Goal: Check status: Check status

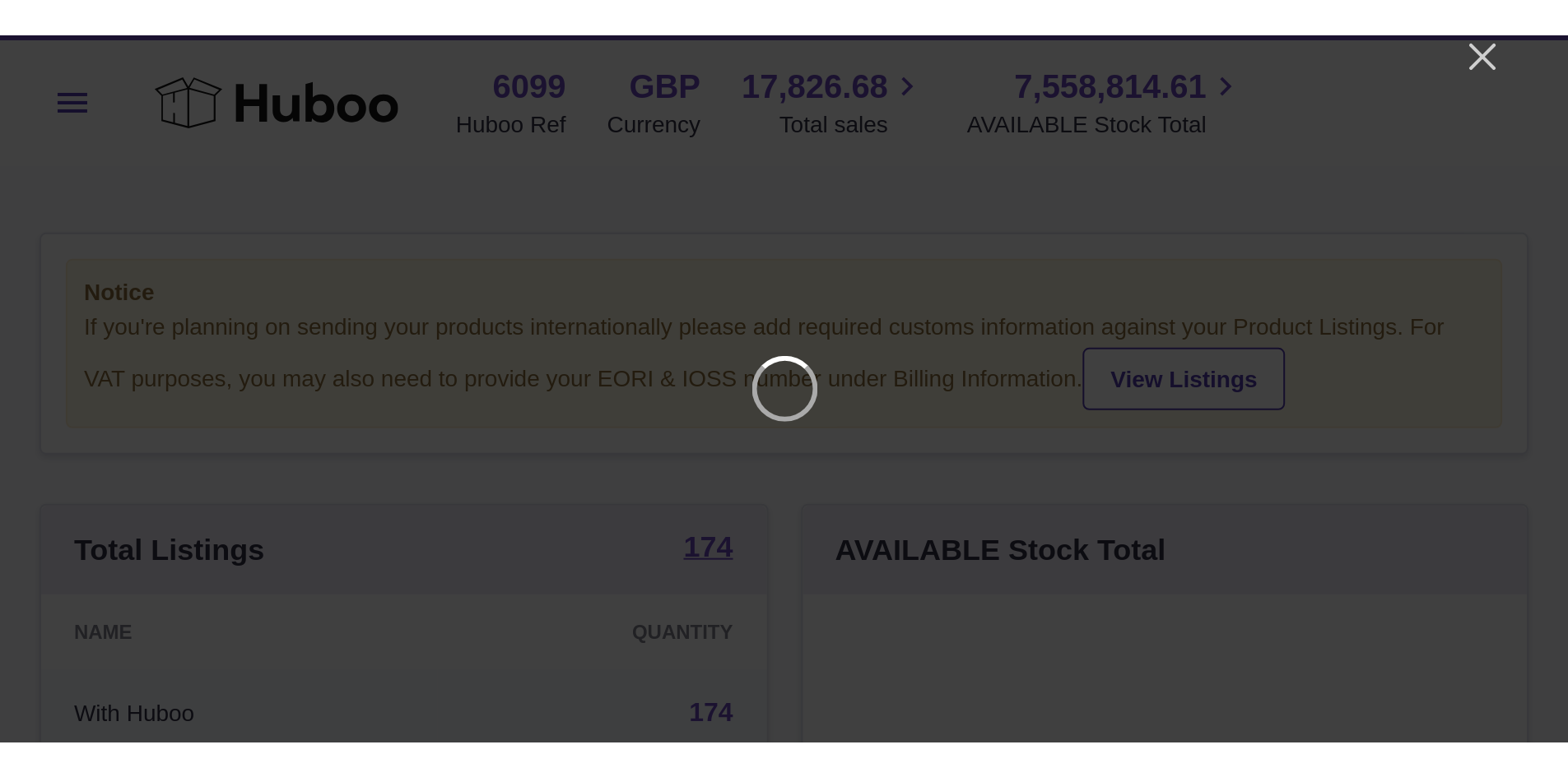
scroll to position [257, 415]
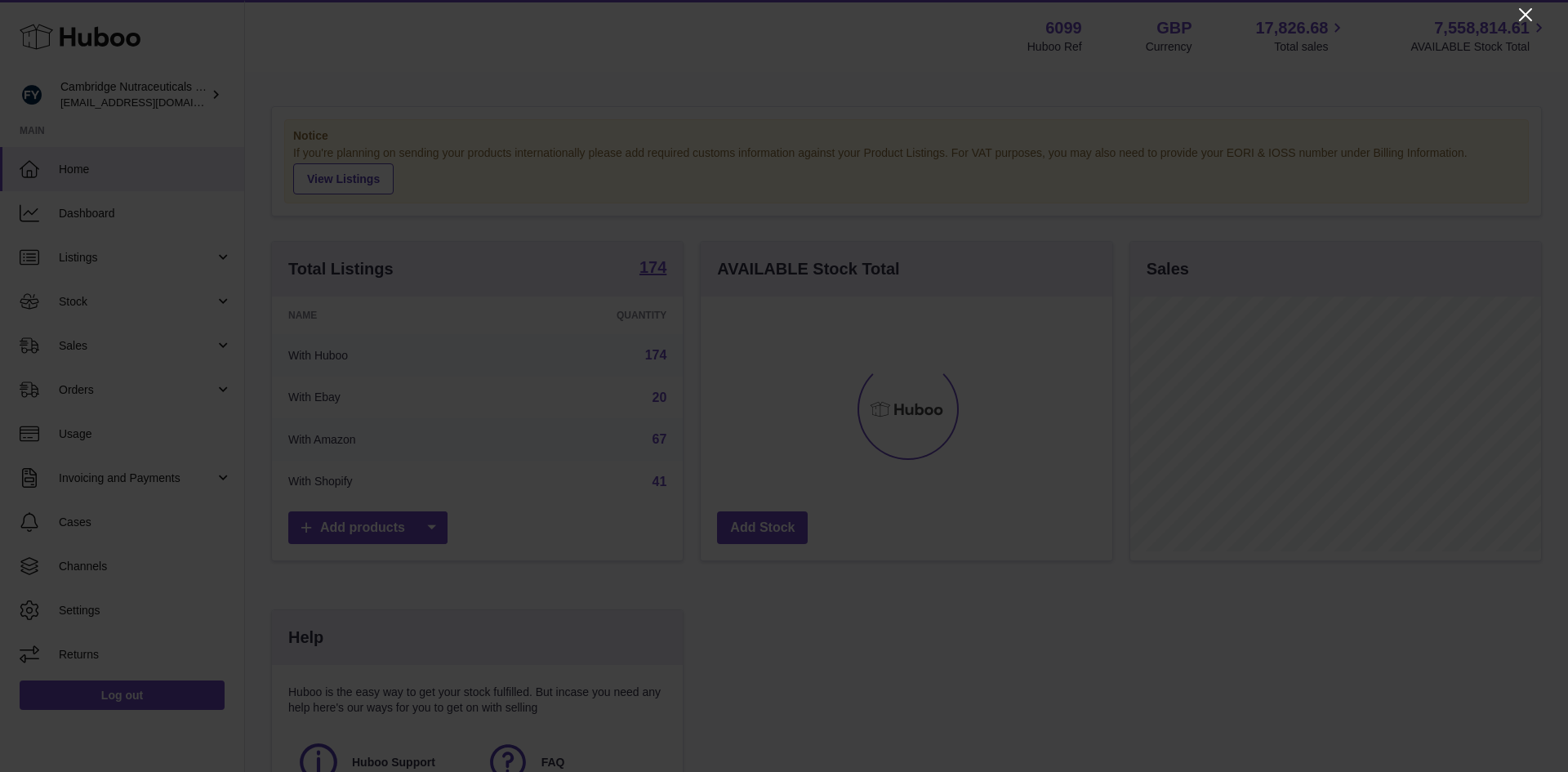
click at [766, 13] on icon "Close" at bounding box center [1526, 14] width 19 height 19
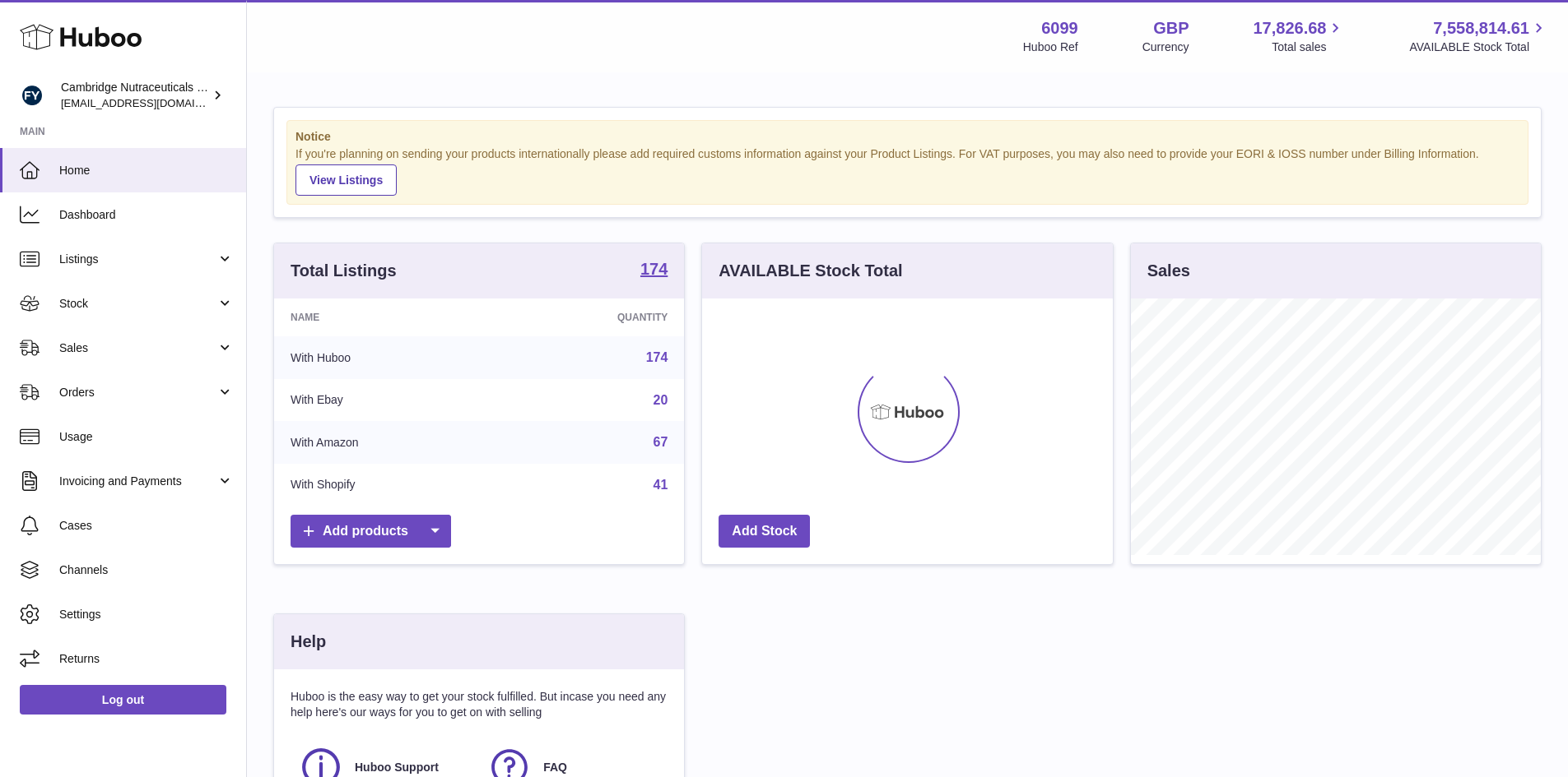
scroll to position [822413, 822514]
click at [86, 314] on link "Stock" at bounding box center [123, 303] width 246 height 44
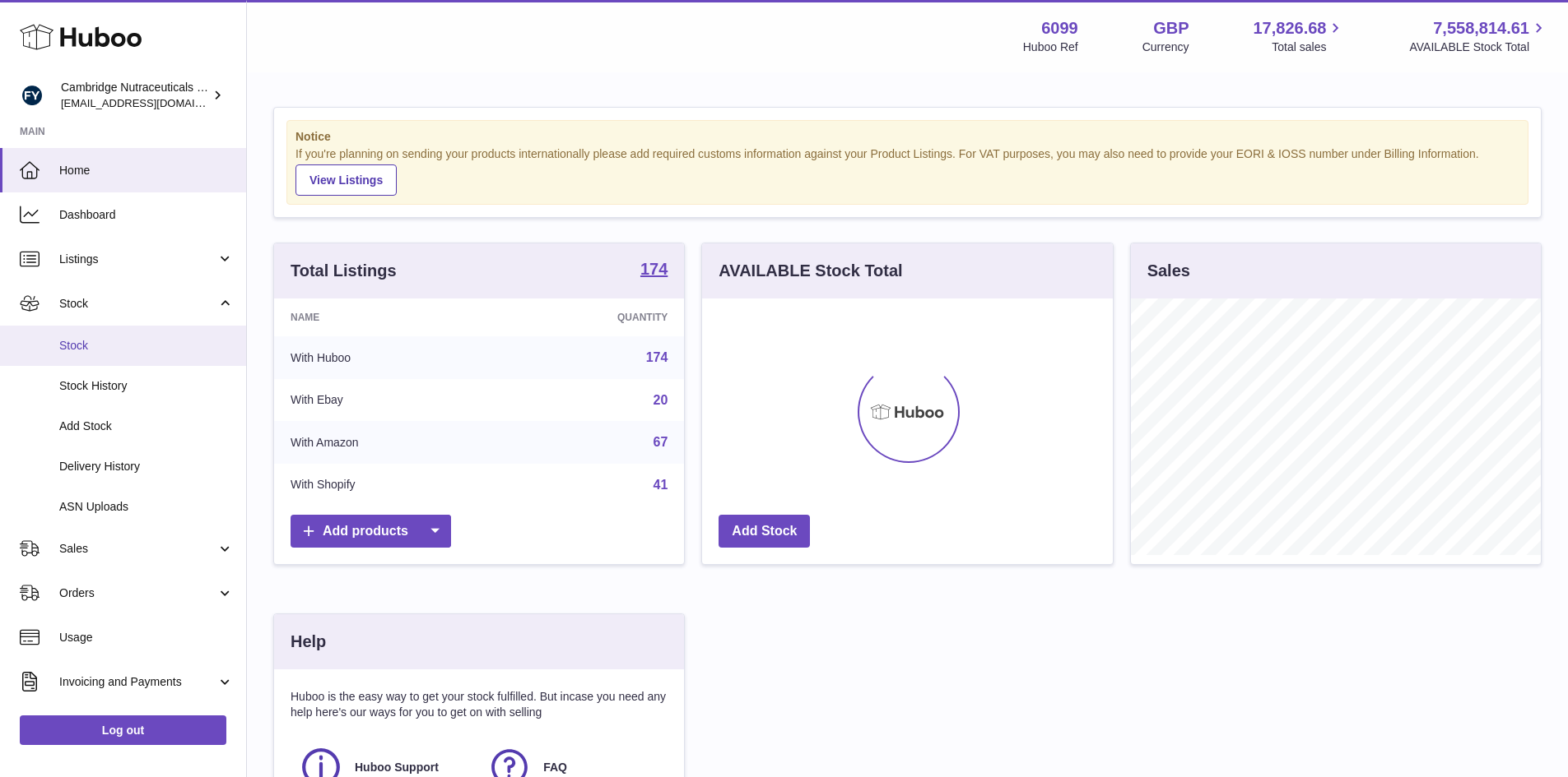
click at [77, 343] on span "Stock" at bounding box center [146, 346] width 175 height 15
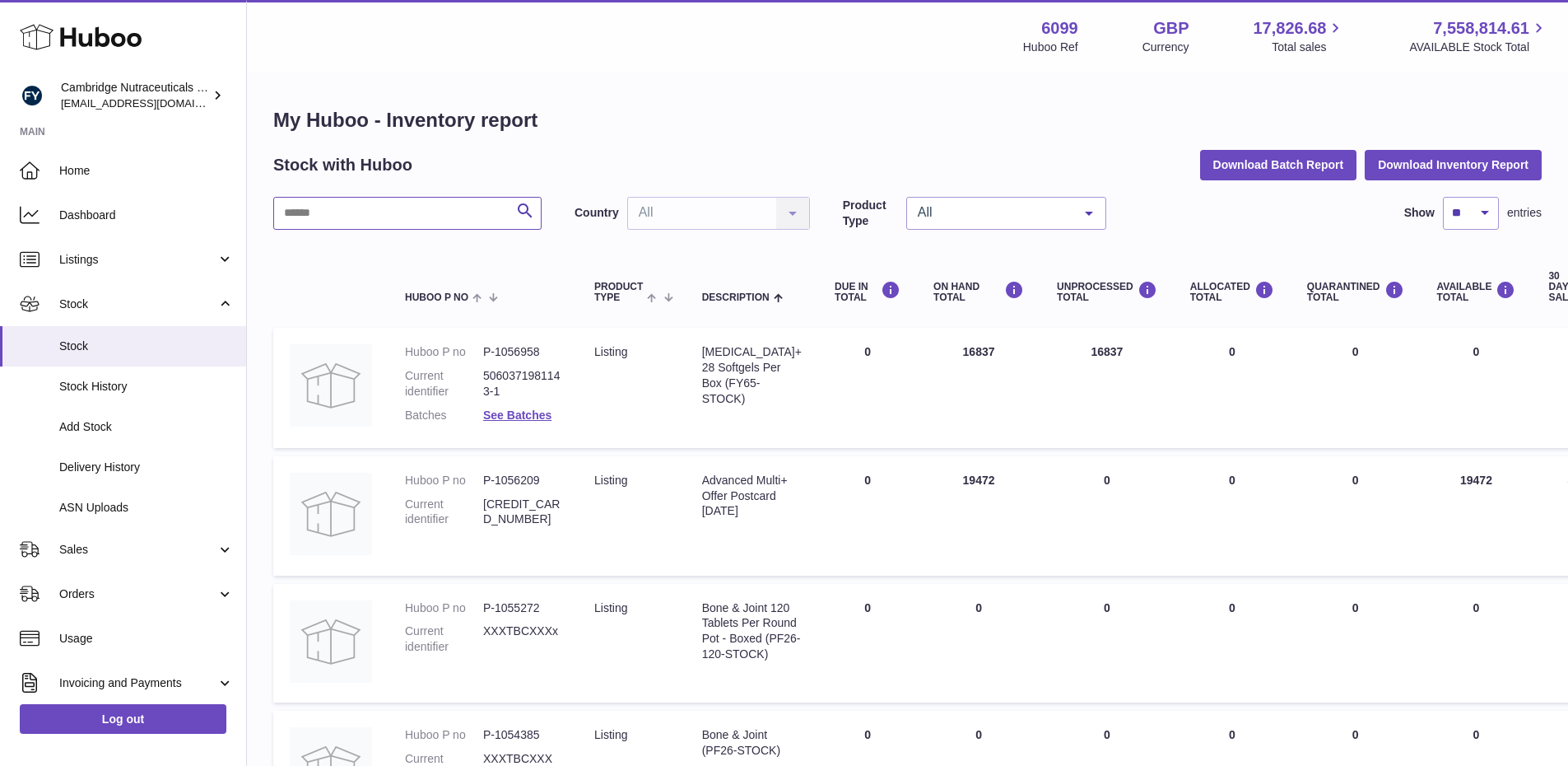
click at [314, 213] on input "text" at bounding box center [407, 213] width 268 height 33
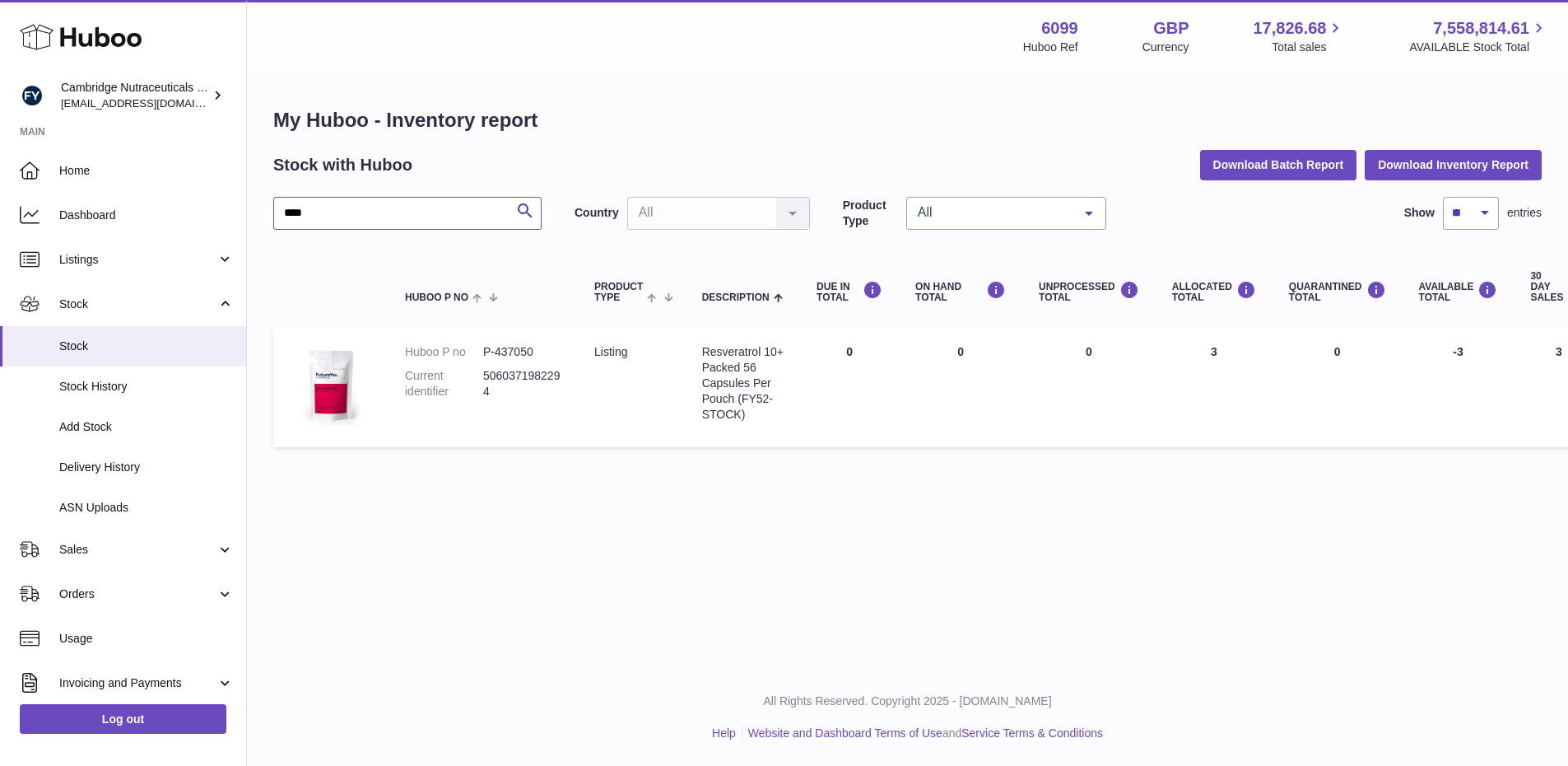
type input "****"
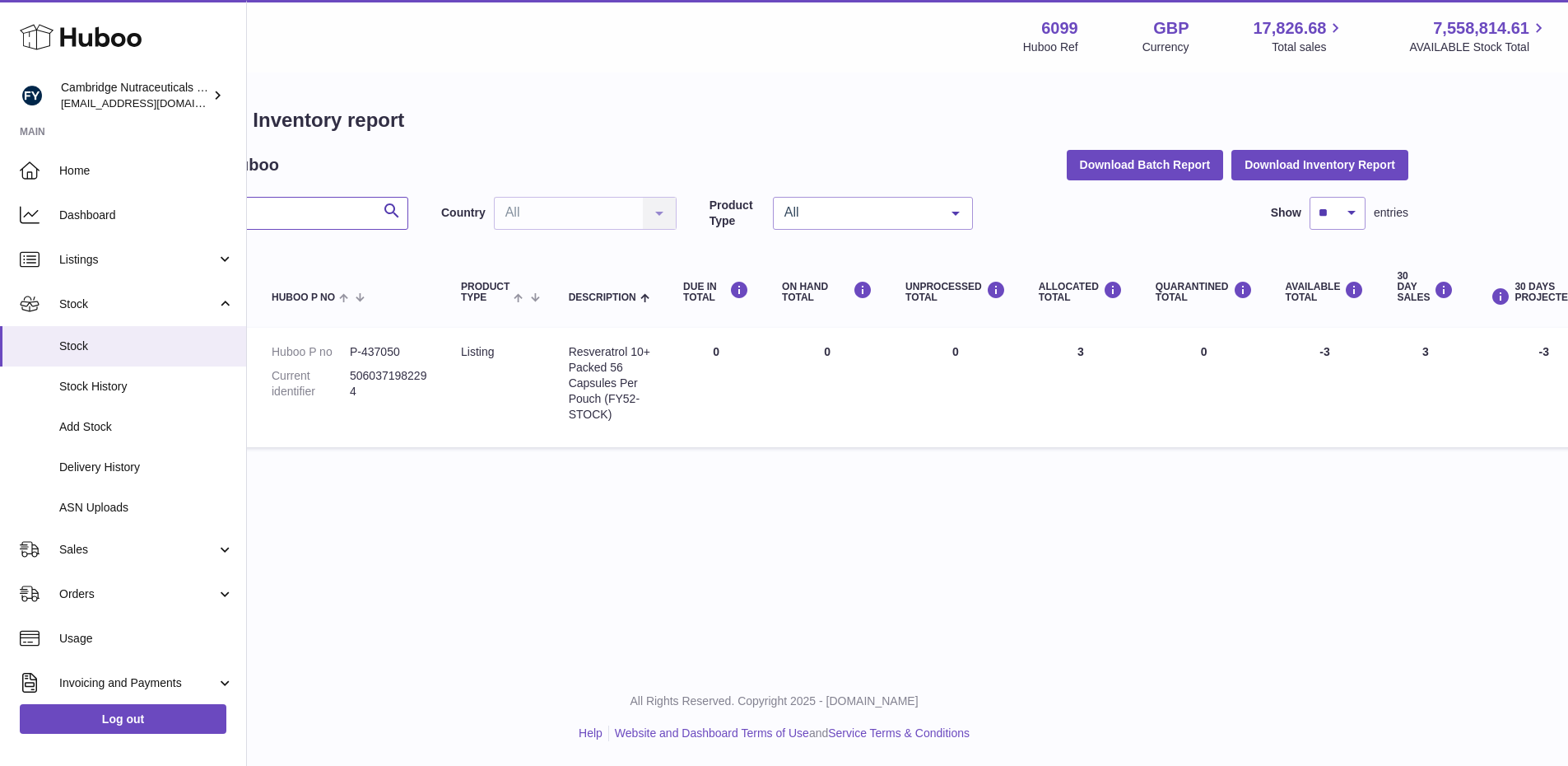
scroll to position [0, 130]
